Goal: Information Seeking & Learning: Learn about a topic

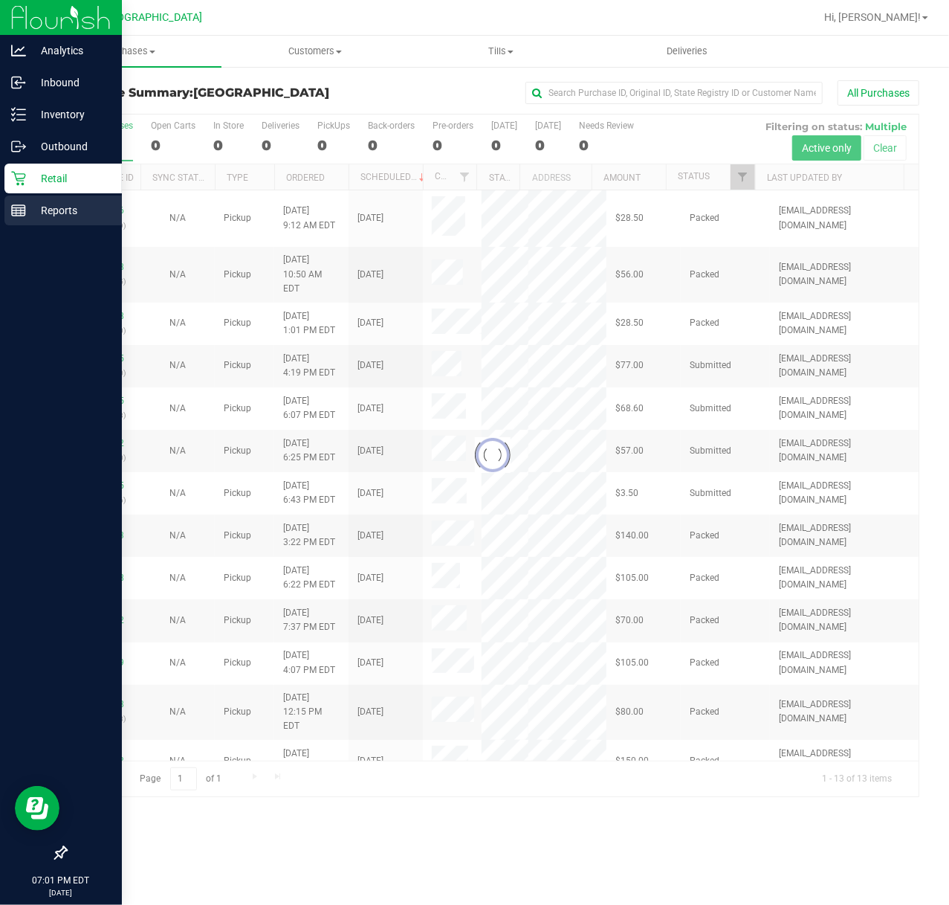
click at [43, 220] on div "Reports" at bounding box center [62, 211] width 117 height 30
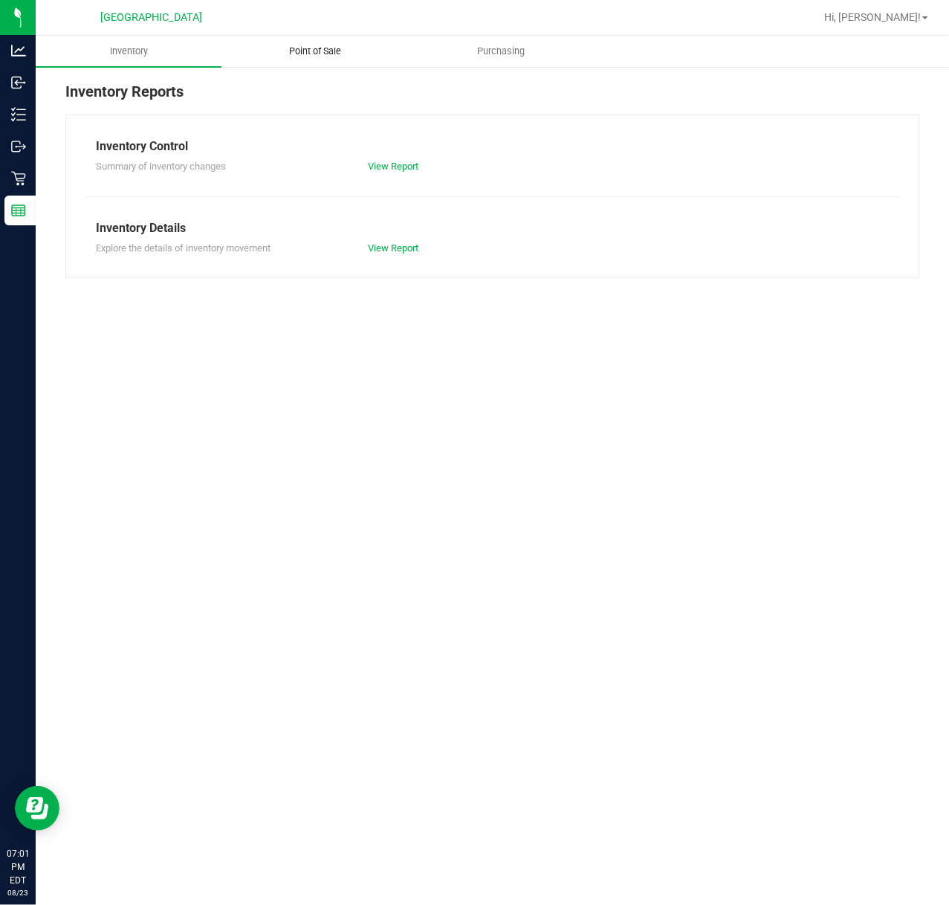
click at [314, 46] on span "Point of Sale" at bounding box center [315, 51] width 92 height 13
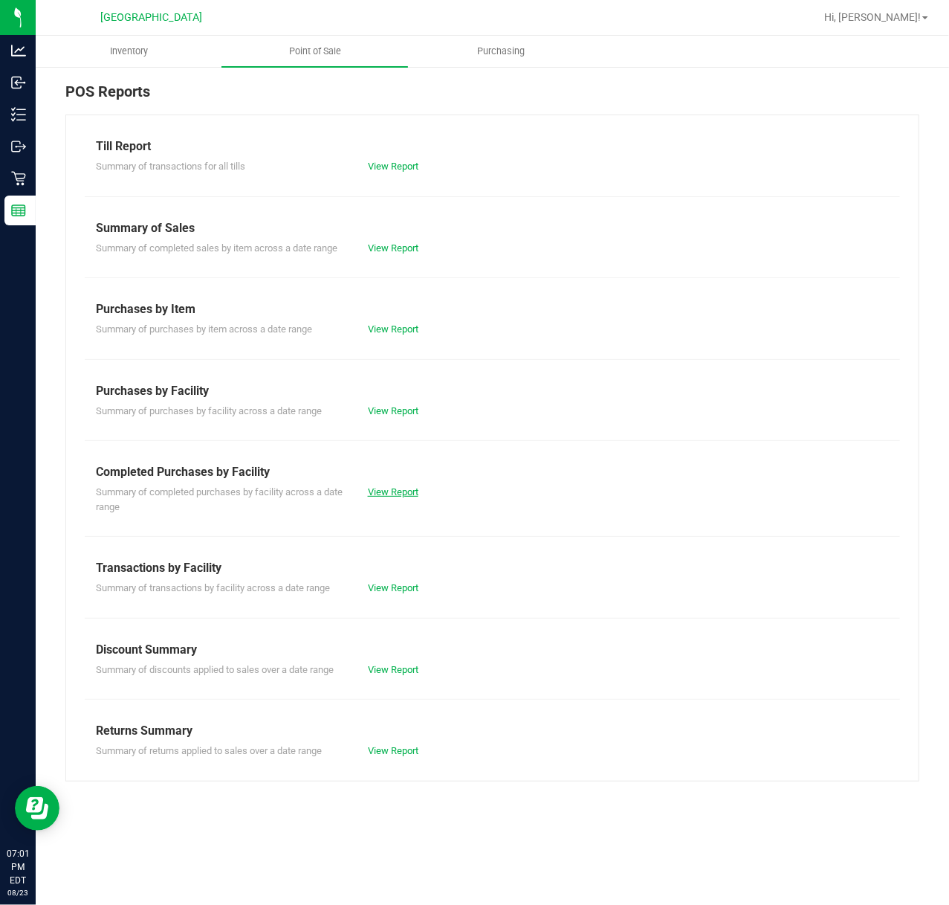
click at [417, 494] on link "View Report" at bounding box center [393, 491] width 51 height 11
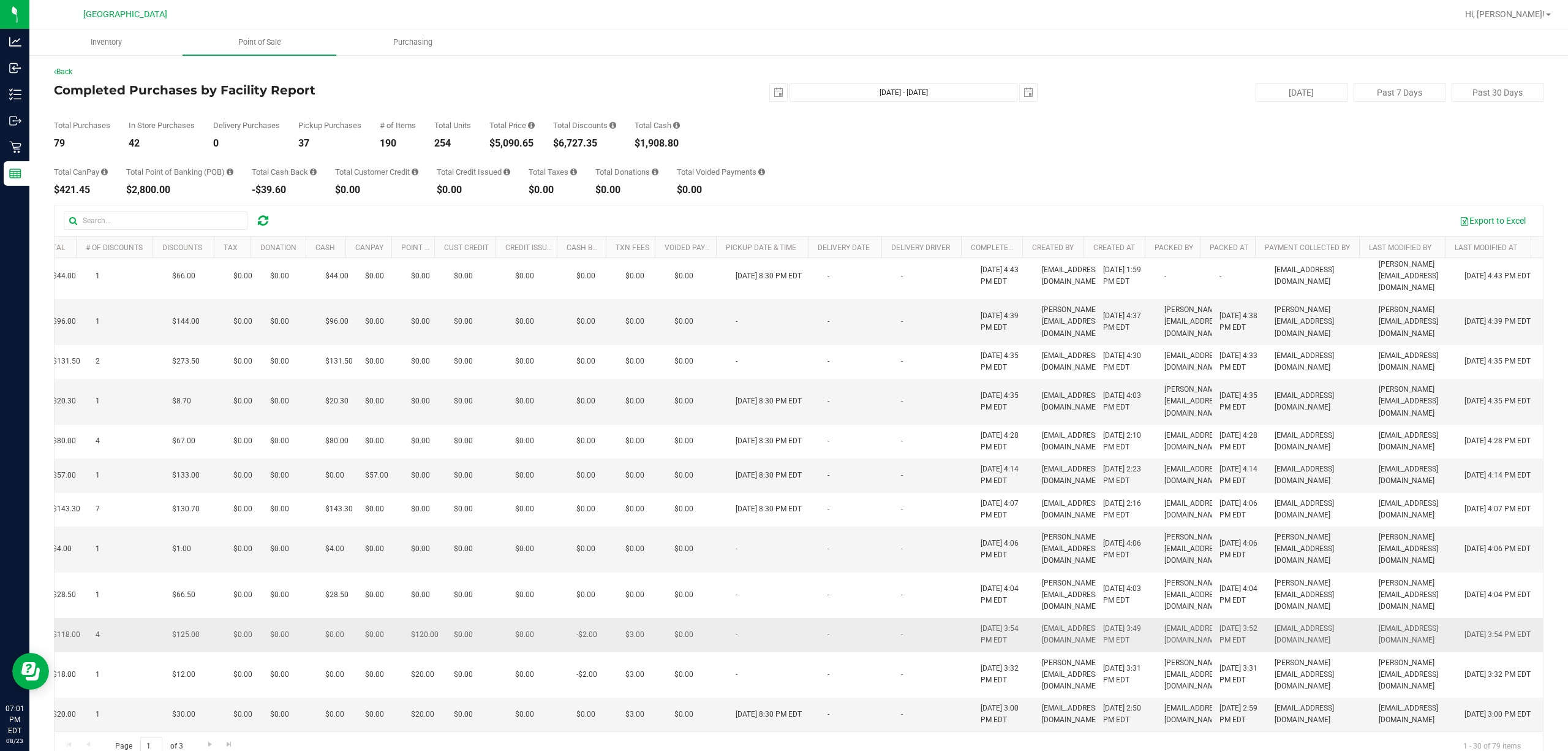
scroll to position [834, 288]
click at [205, 745] on span "Go to the next page" at bounding box center [210, 744] width 10 height 10
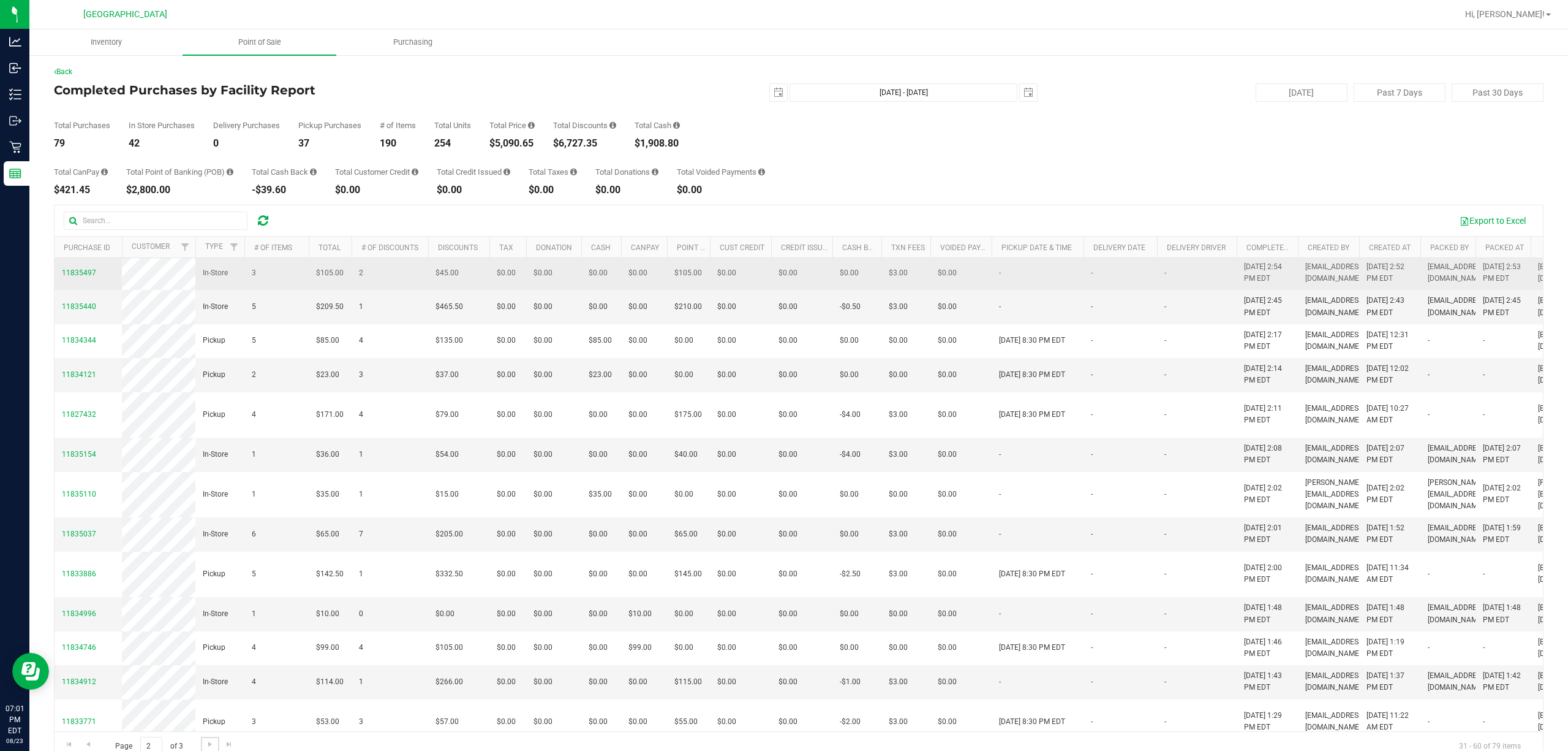
scroll to position [0, 0]
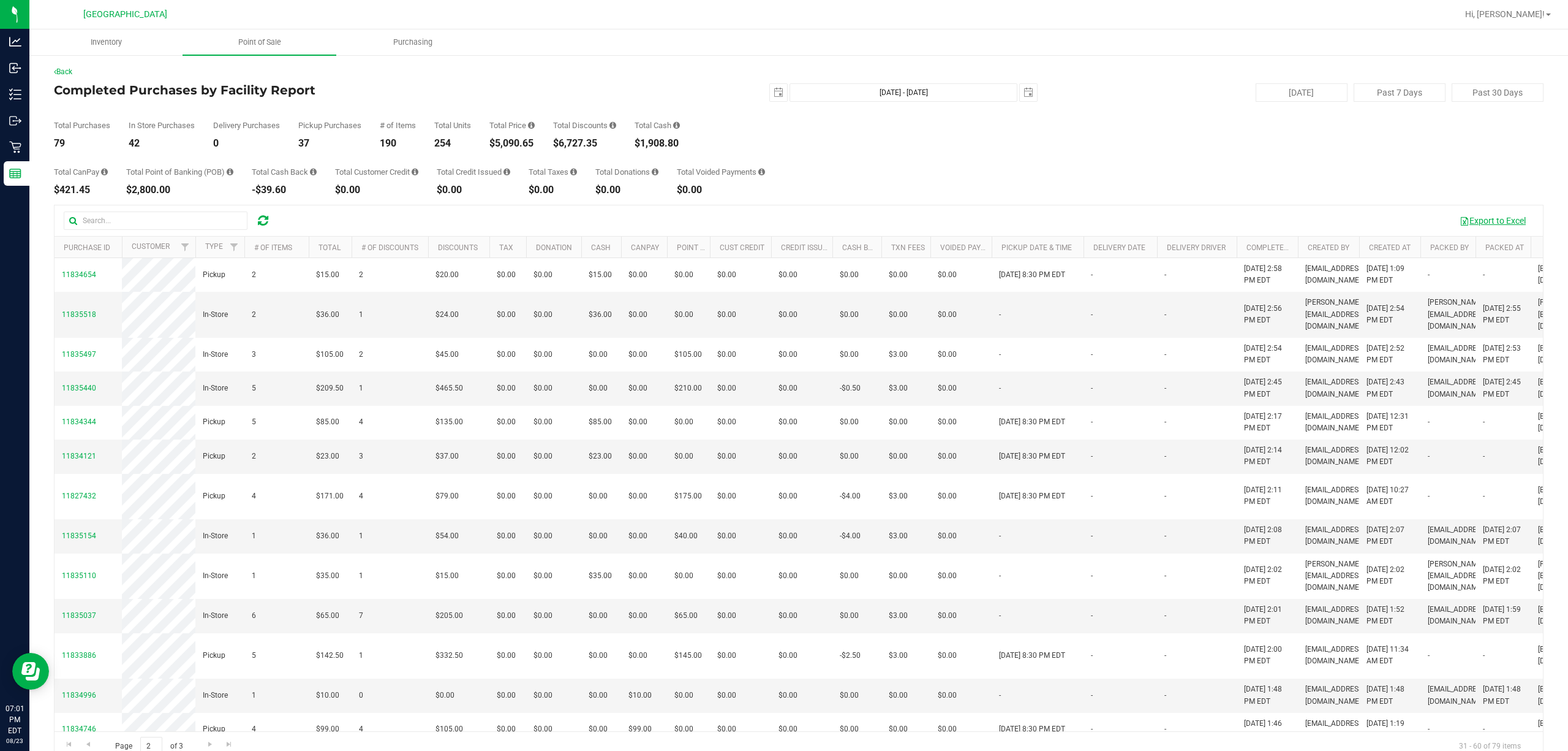
click at [782, 212] on button "Export to Excel" at bounding box center [1493, 220] width 82 height 21
click at [782, 246] on link "Completed At" at bounding box center [1273, 247] width 53 height 8
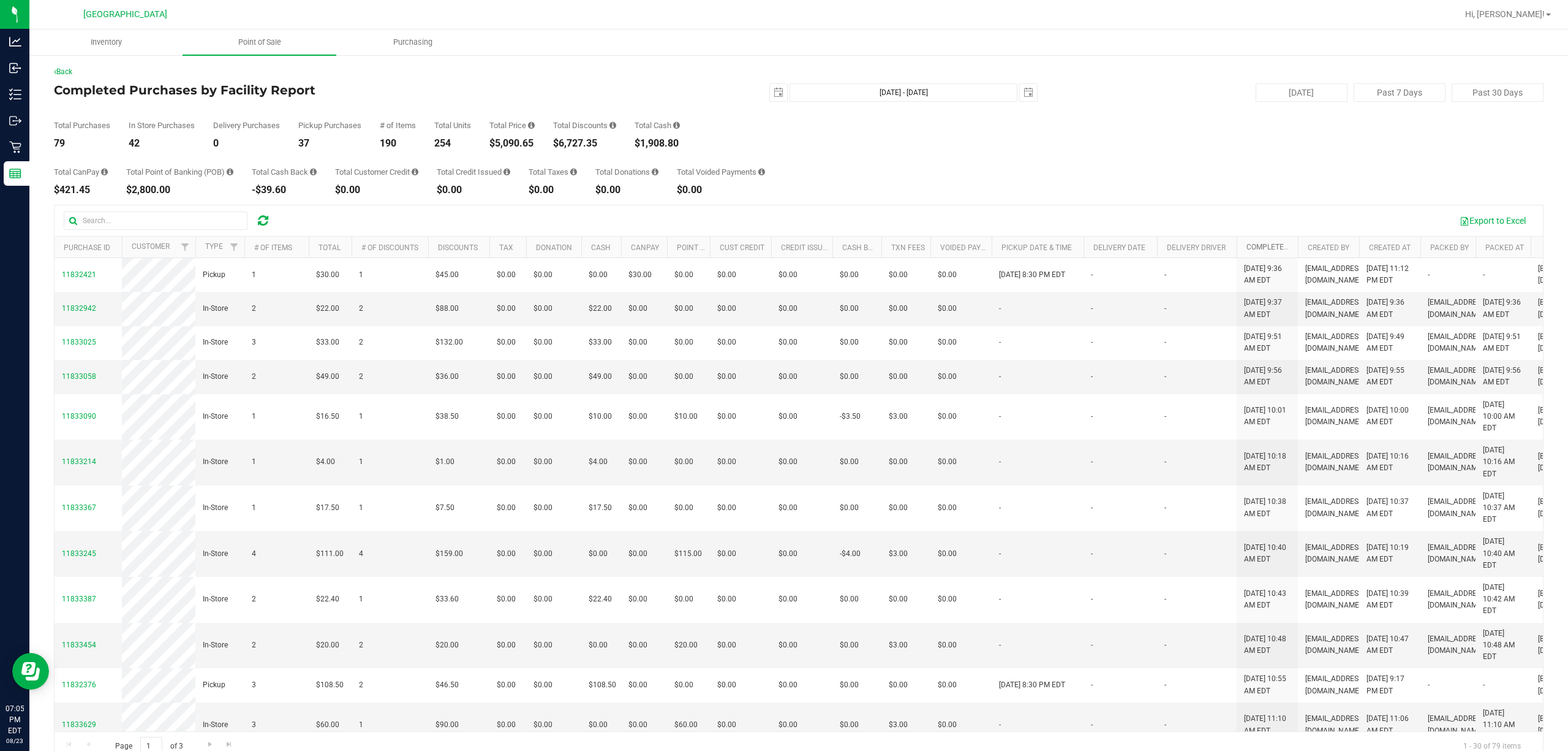
click at [782, 246] on link "Completed At" at bounding box center [1280, 246] width 67 height 8
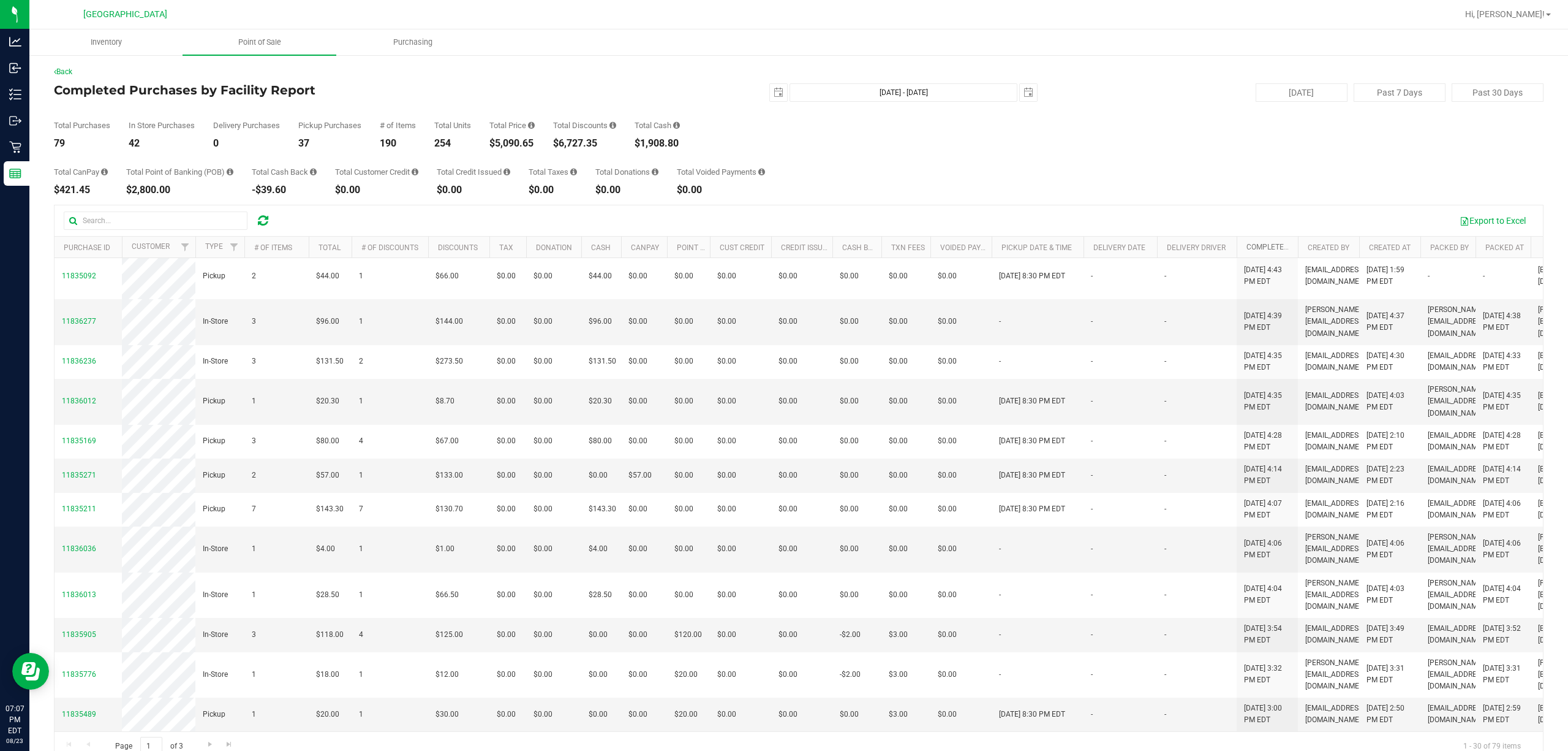
scroll to position [834, 0]
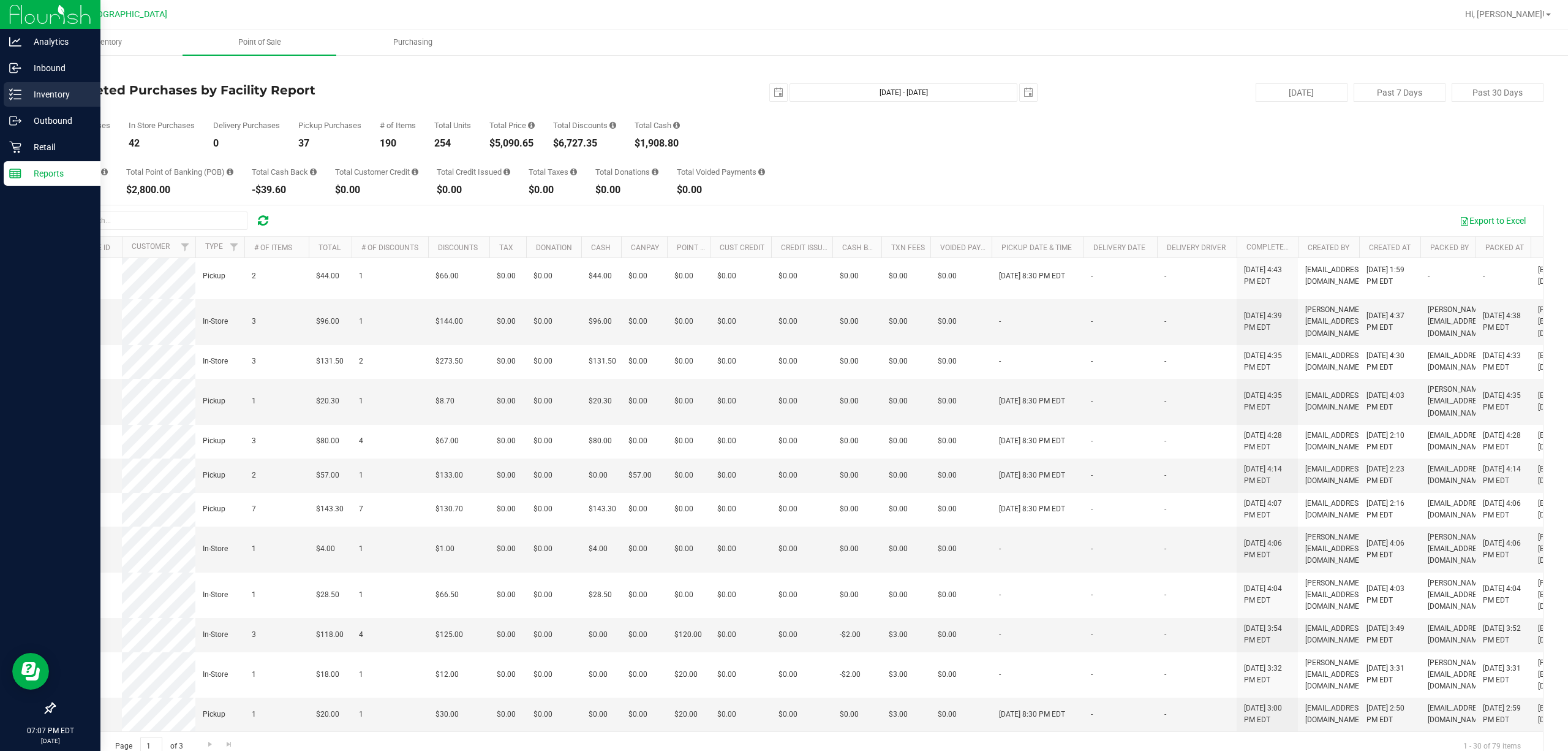
click at [11, 87] on div "Inventory" at bounding box center [51, 95] width 96 height 25
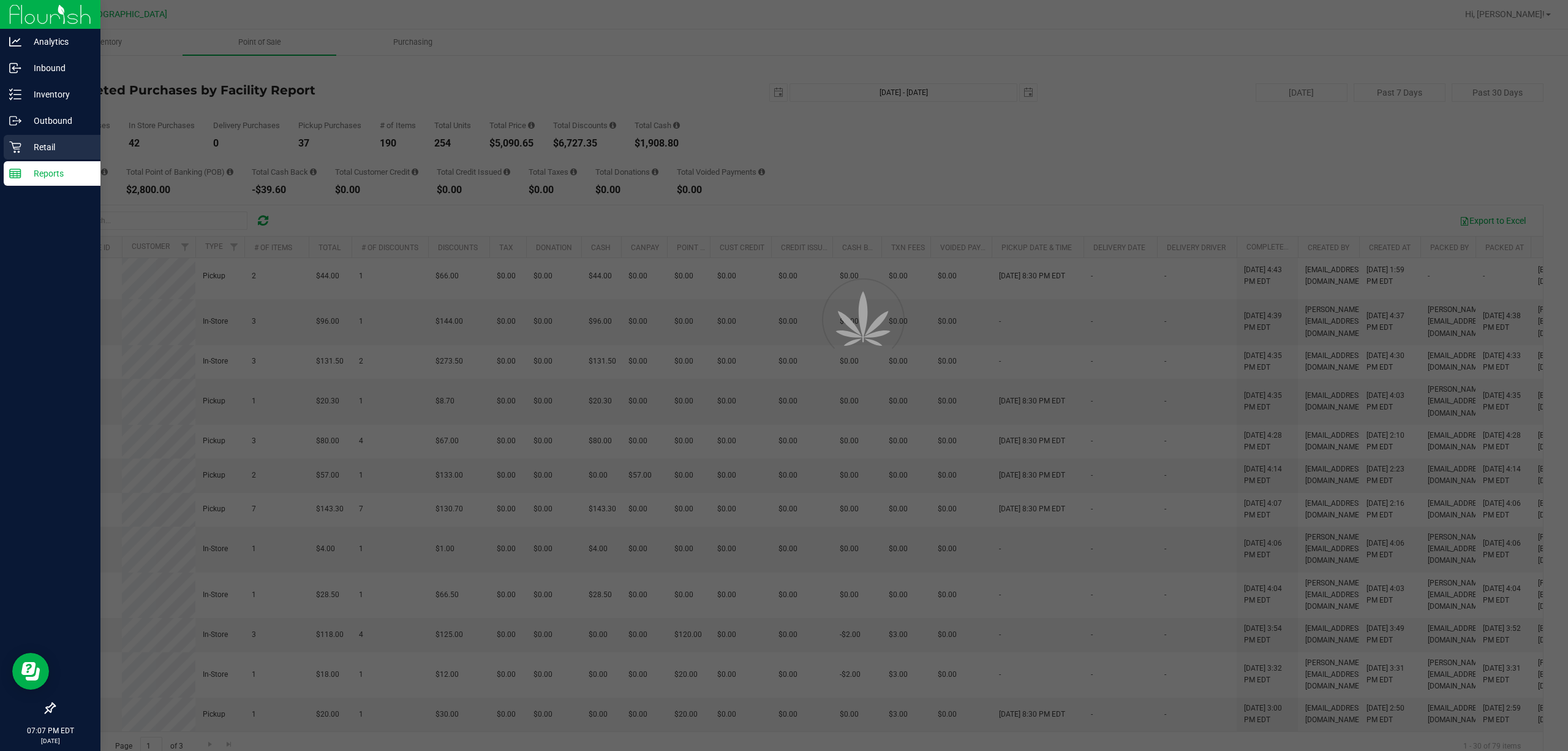
click at [16, 147] on icon at bounding box center [15, 148] width 12 height 12
